Goal: Task Accomplishment & Management: Use online tool/utility

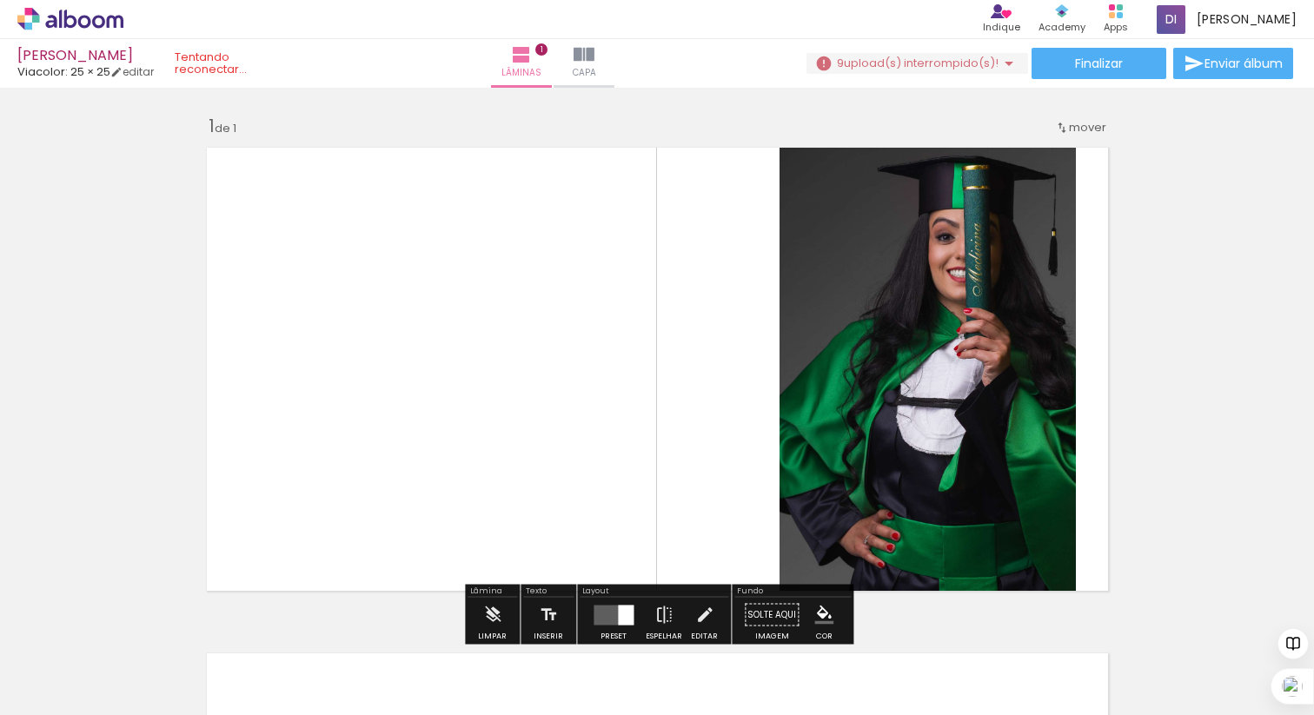
click at [898, 63] on span "upload(s) interrompido(s)!" at bounding box center [921, 63] width 155 height 17
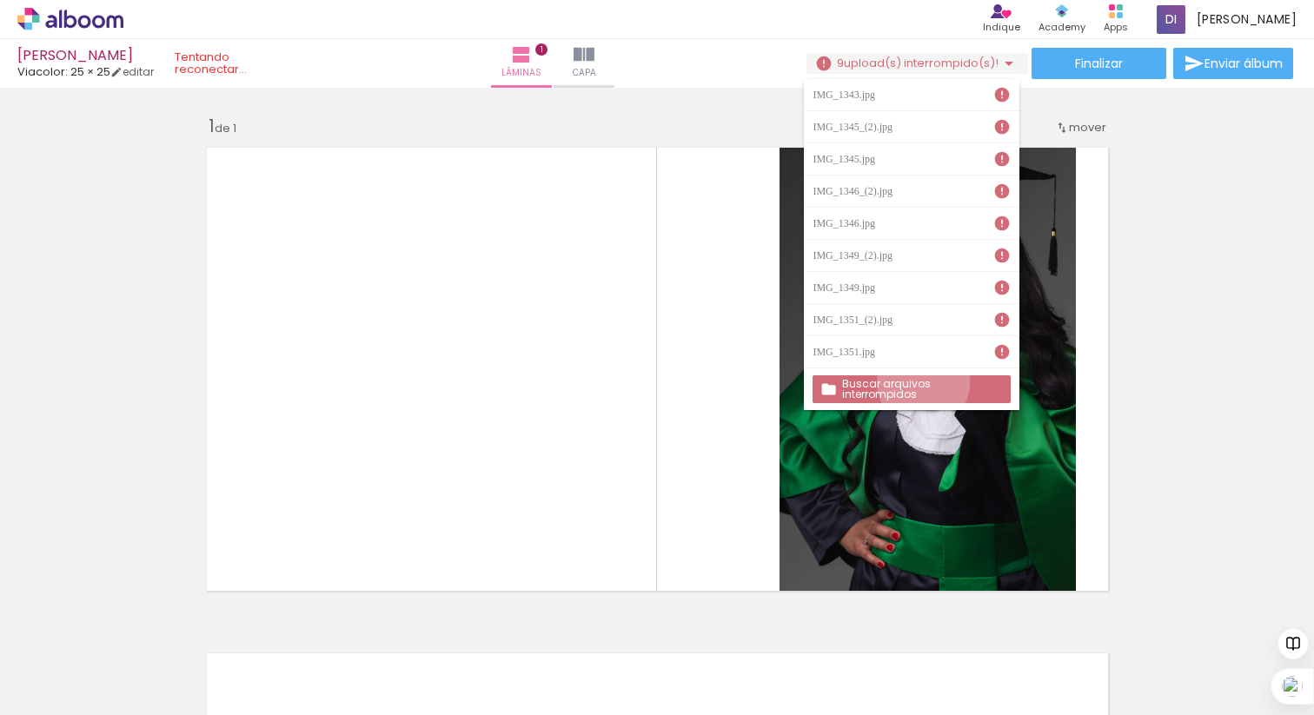
click at [0, 0] on slot "Buscar arquivos interrompidos" at bounding box center [0, 0] width 0 height 0
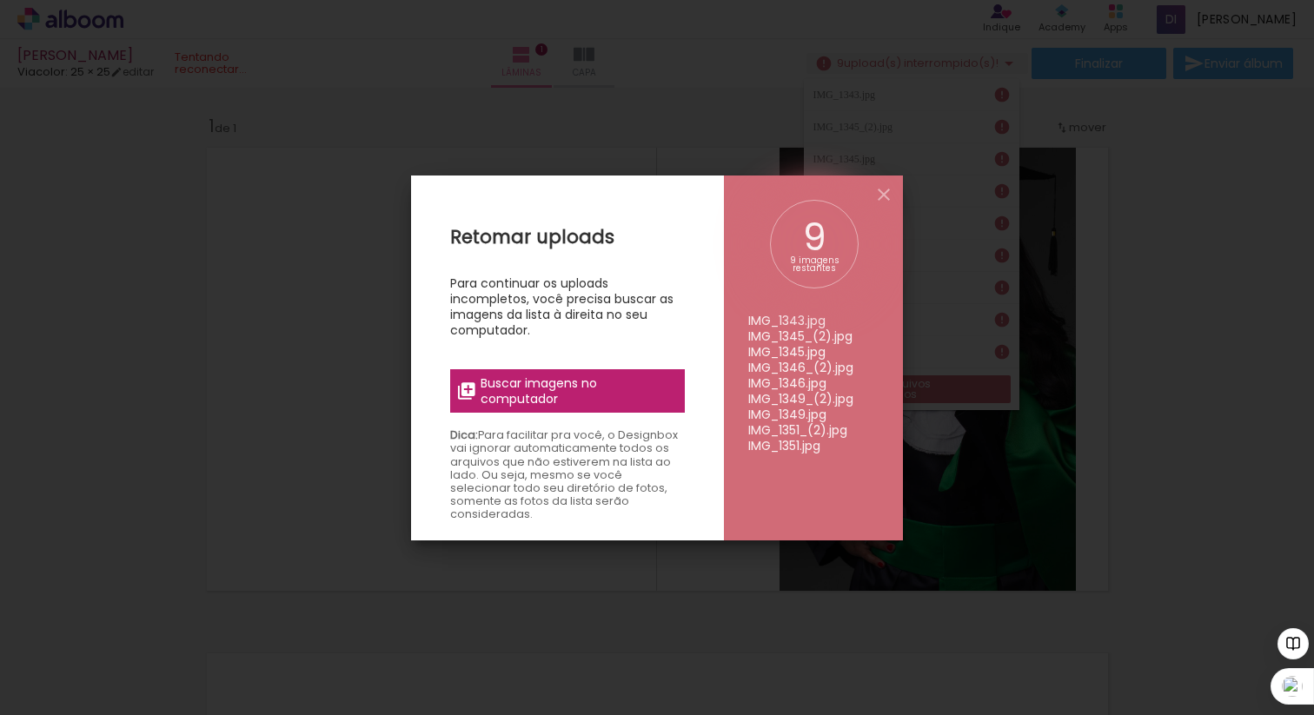
click at [580, 388] on span "Buscar imagens no computador" at bounding box center [578, 390] width 194 height 31
click at [0, 0] on input "file" at bounding box center [0, 0] width 0 height 0
click at [596, 381] on span "Buscar imagens no computador" at bounding box center [578, 390] width 194 height 31
click at [0, 0] on input "file" at bounding box center [0, 0] width 0 height 0
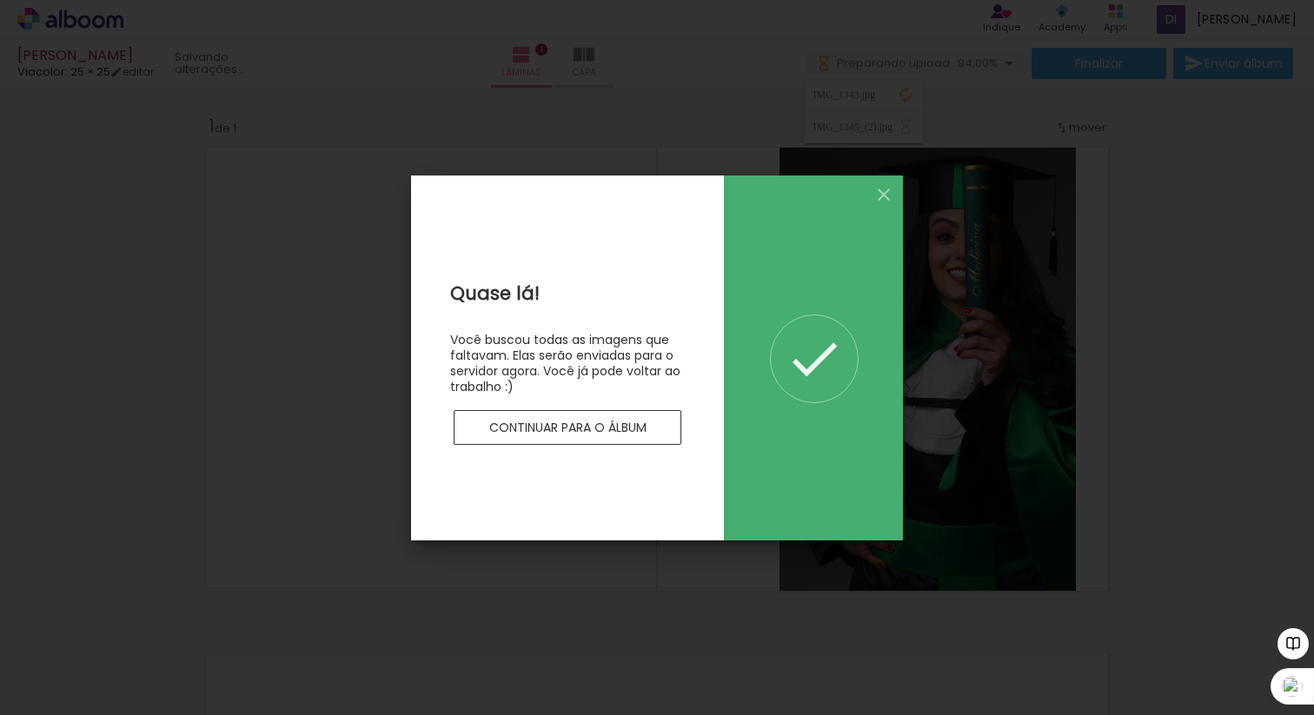
click at [0, 0] on slot "Continuar para o álbum" at bounding box center [0, 0] width 0 height 0
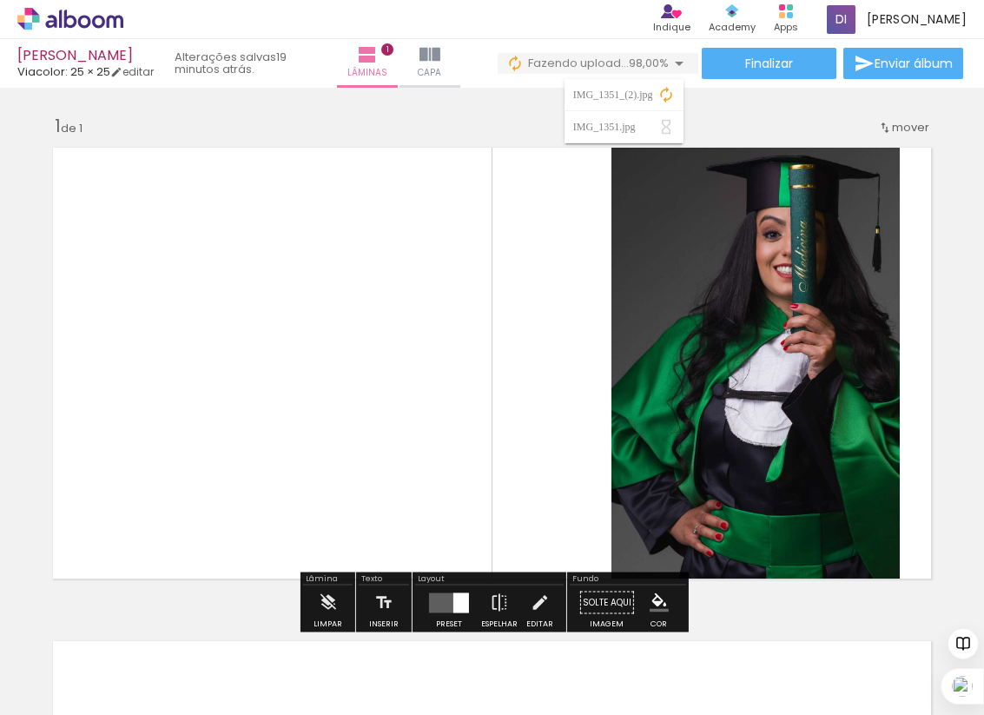
click at [488, 109] on div "Inserir lâmina 1 de 1" at bounding box center [492, 588] width 984 height 988
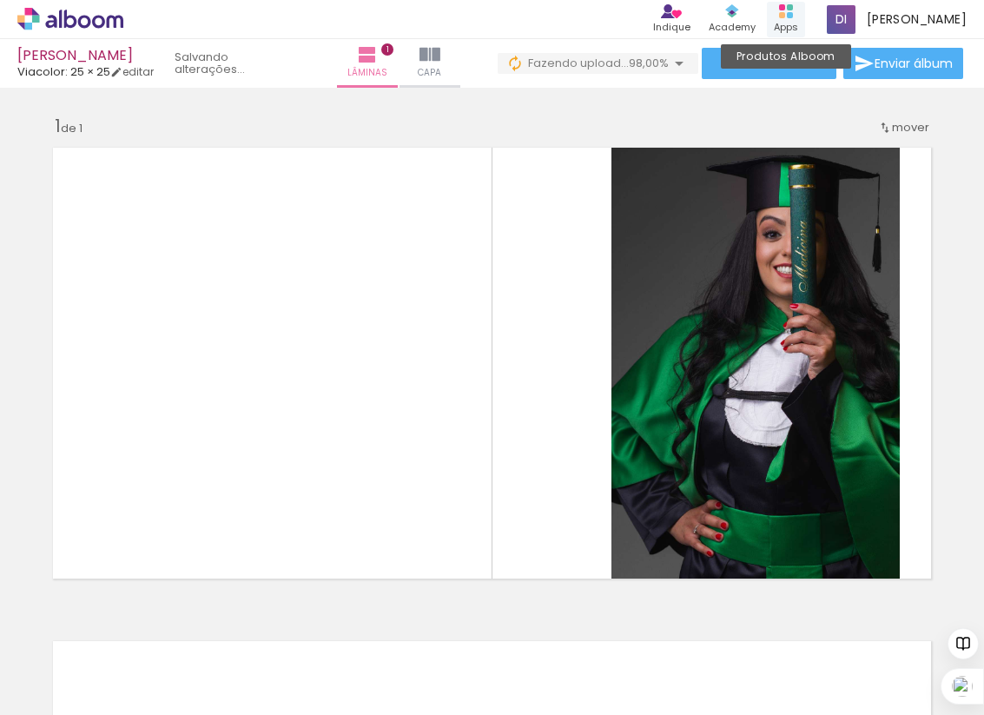
click at [793, 10] on icon at bounding box center [786, 11] width 14 height 14
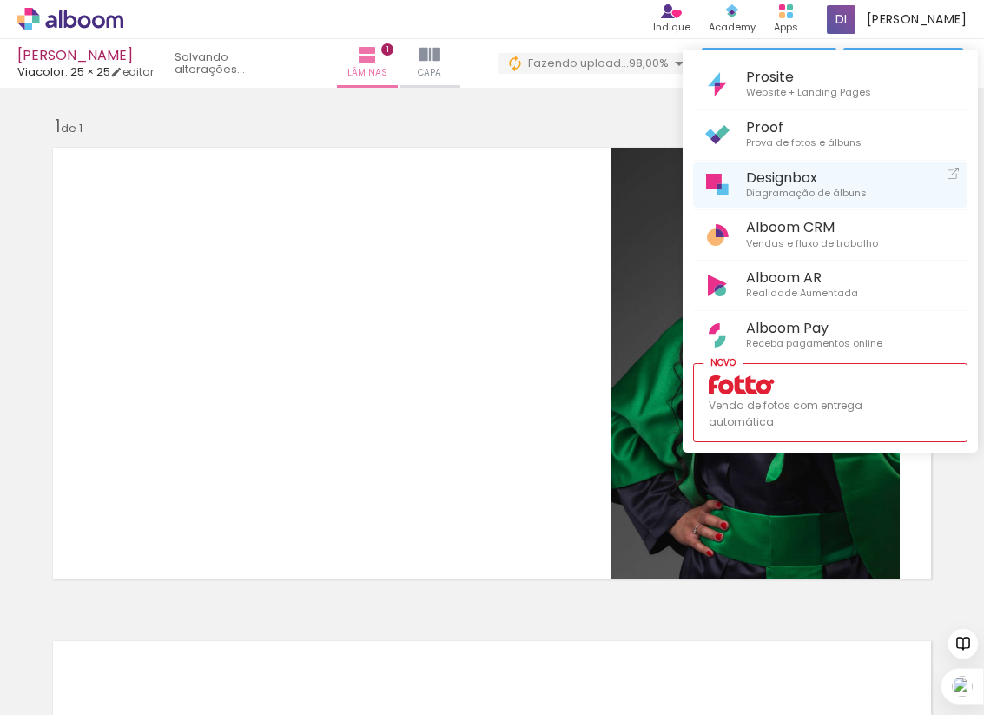
click at [785, 172] on span "Designbox" at bounding box center [806, 177] width 121 height 17
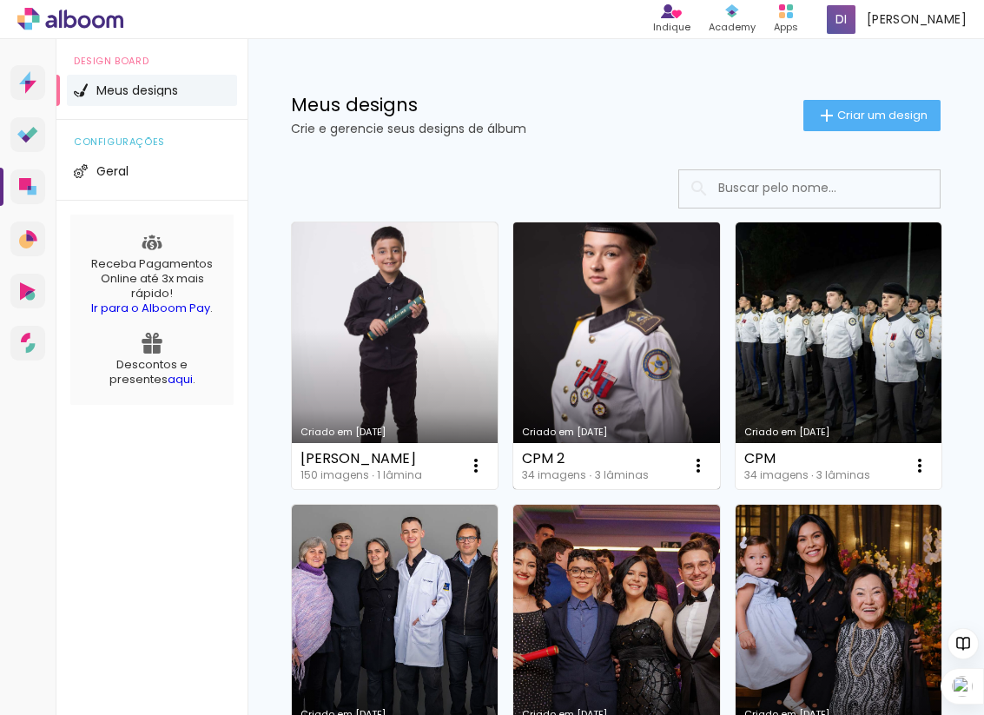
click at [684, 388] on link "Criado em [DATE]" at bounding box center [617, 355] width 206 height 267
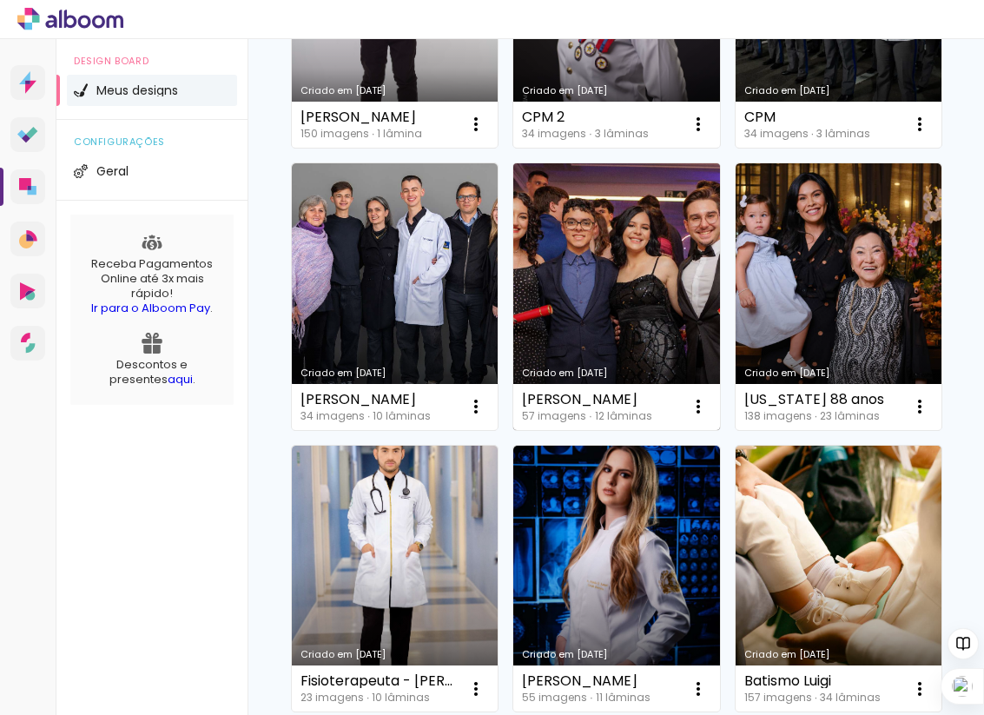
scroll to position [282, 0]
